Goal: Entertainment & Leisure: Browse casually

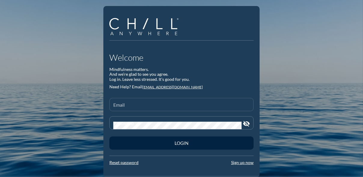
click at [135, 102] on div "Email" at bounding box center [181, 104] width 136 height 13
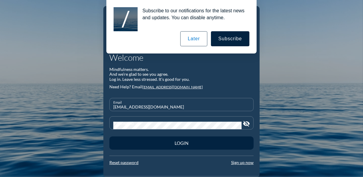
type input "[EMAIL_ADDRESS][DOMAIN_NAME]"
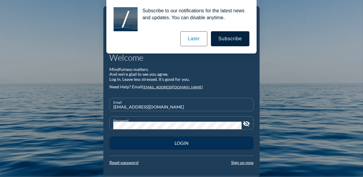
click at [177, 145] on div "Login" at bounding box center [181, 142] width 123 height 5
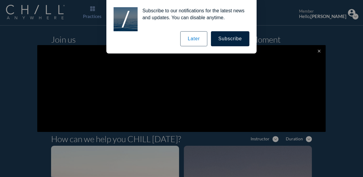
click at [197, 39] on button "Later" at bounding box center [193, 38] width 27 height 15
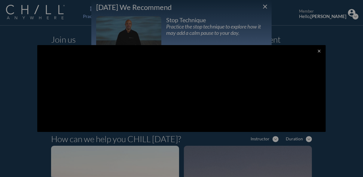
drag, startPoint x: 361, startPoint y: 19, endPoint x: 357, endPoint y: 29, distance: 10.9
click at [359, 30] on div at bounding box center [181, 88] width 363 height 177
click at [263, 6] on div at bounding box center [181, 88] width 363 height 177
click at [337, 68] on div at bounding box center [181, 88] width 363 height 177
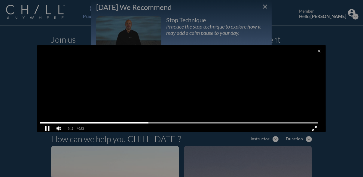
click at [47, 125] on pjsdiv at bounding box center [47, 128] width 11 height 11
click at [264, 7] on div at bounding box center [181, 88] width 363 height 177
click at [341, 80] on div at bounding box center [181, 88] width 363 height 177
click at [317, 50] on icon "close" at bounding box center [319, 51] width 5 height 5
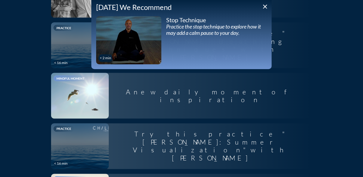
scroll to position [991, 0]
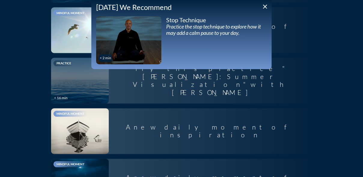
click at [264, 8] on icon "close" at bounding box center [264, 6] width 7 height 7
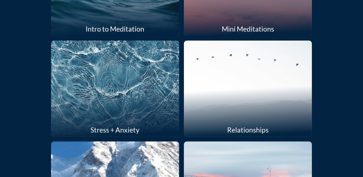
scroll to position [210, 0]
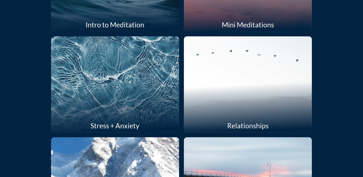
click at [144, 92] on div at bounding box center [115, 85] width 136 height 102
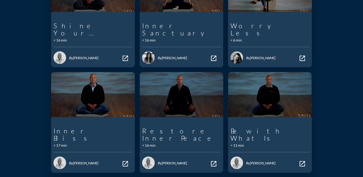
scroll to position [368, 0]
